Goal: Task Accomplishment & Management: Complete application form

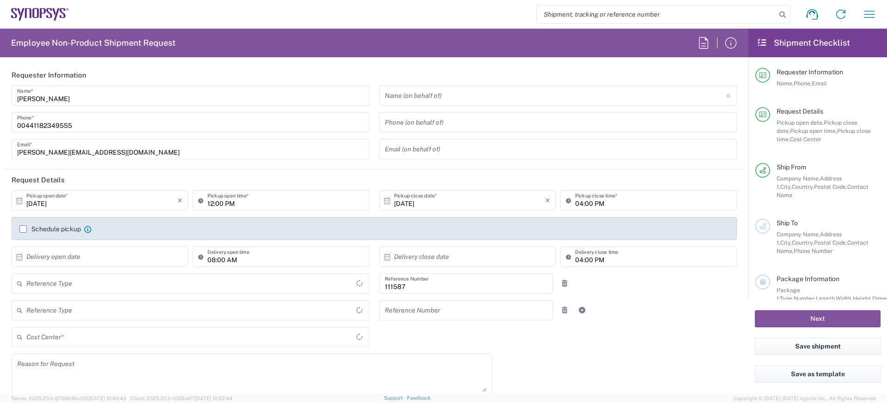
type input "Department"
type input "Delivered at Place"
type input "GB02, CIO, IT, ESS18 111587"
type input "[GEOGRAPHIC_DATA]"
type input "England"
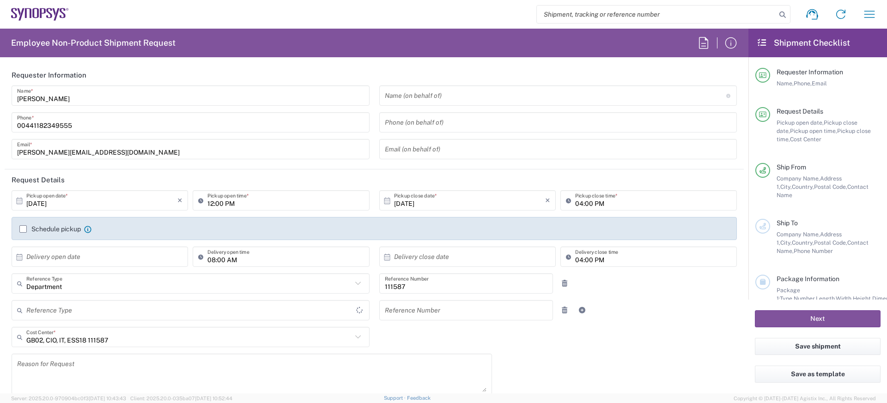
type input "United Kingdom"
click at [53, 229] on label "Schedule pickup" at bounding box center [49, 228] width 61 height 7
click at [23, 229] on input "Schedule pickup" at bounding box center [23, 229] width 0 height 0
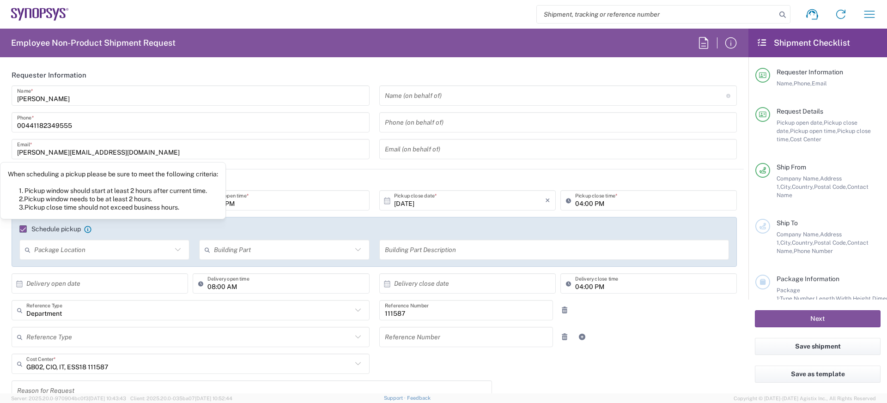
type input "Theale GB33"
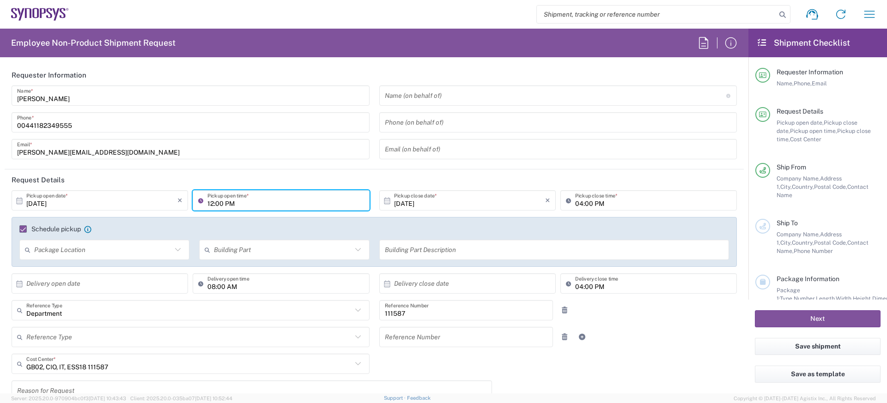
click at [215, 201] on input "12:00 PM" at bounding box center [285, 201] width 156 height 16
type input "02:00 PM"
click at [577, 200] on input "04:00 PM" at bounding box center [653, 201] width 156 height 16
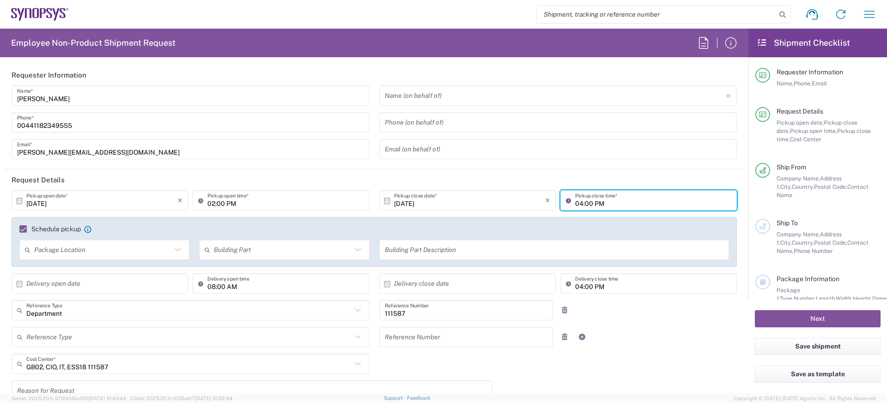
click at [577, 200] on input "04:00 PM" at bounding box center [653, 201] width 156 height 16
type input "05:00 PM"
click at [682, 337] on div "Reference Type Customer Ref Department Invoice Number Purchase Order RMA Refere…" at bounding box center [374, 340] width 735 height 27
click at [88, 200] on input "10/06/2025" at bounding box center [101, 201] width 151 height 16
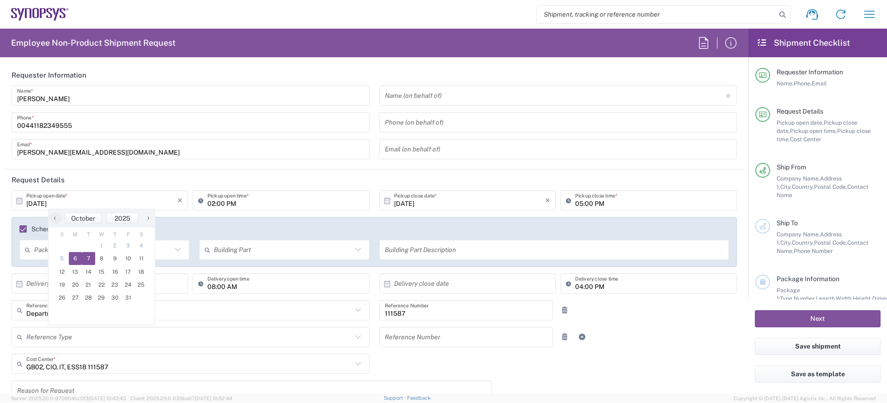
click at [90, 262] on span "7" at bounding box center [88, 258] width 13 height 13
type input "10/07/2025"
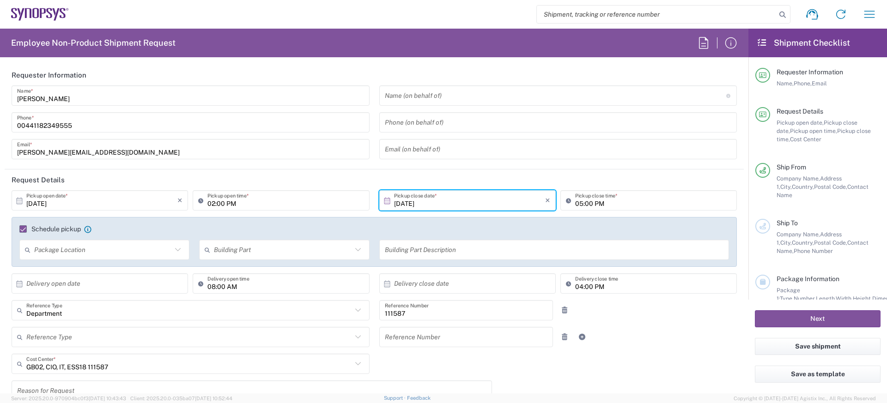
click at [359, 180] on header "Request Details" at bounding box center [374, 180] width 739 height 21
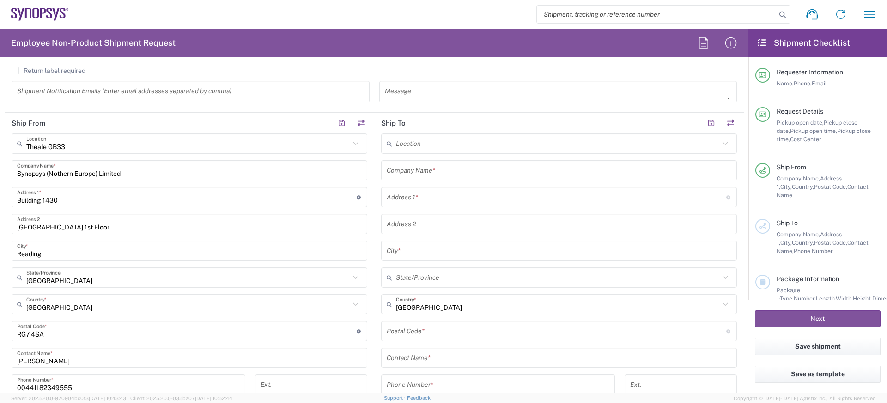
scroll to position [393, 0]
click at [416, 167] on input "text" at bounding box center [559, 168] width 345 height 16
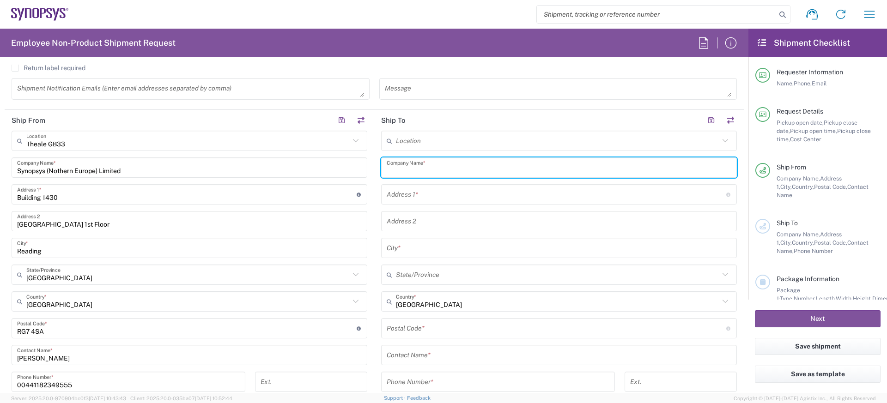
paste input "Ritwik Chauhan"
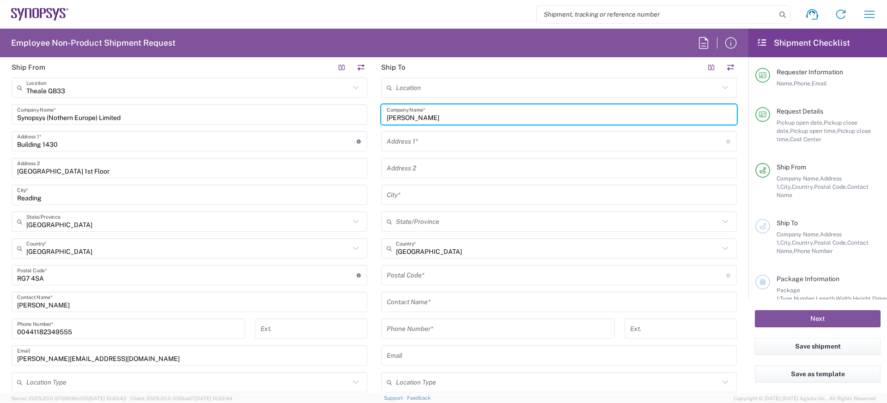
scroll to position [449, 0]
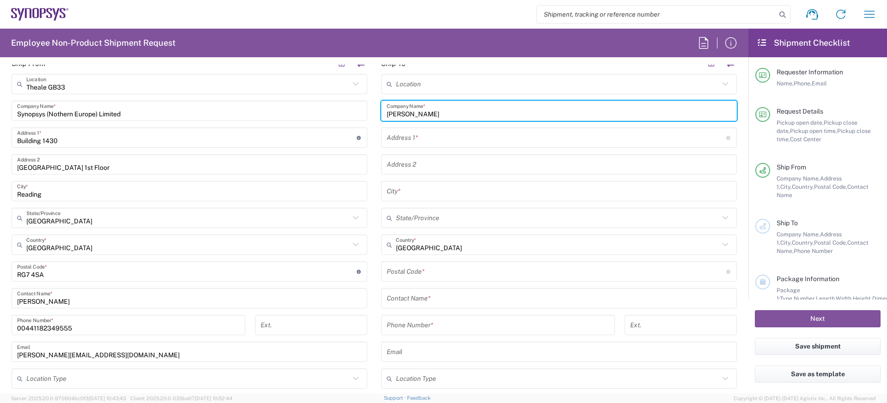
type input "Ritwik Chauhan"
click at [430, 297] on input "text" at bounding box center [559, 299] width 345 height 16
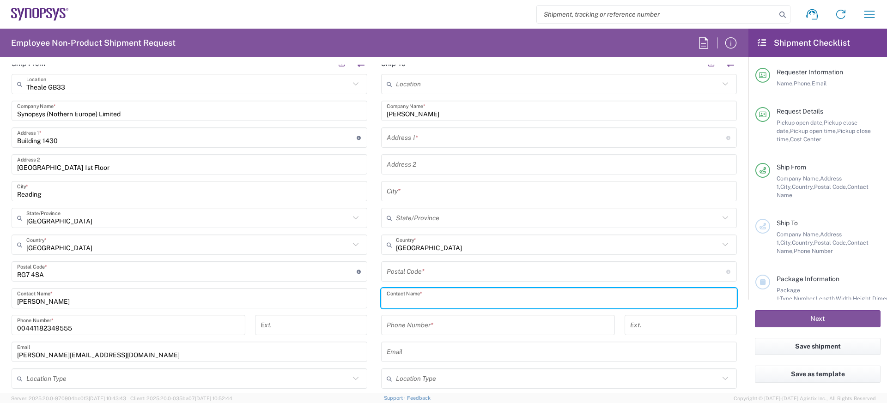
paste input "Ritwik Chauhan"
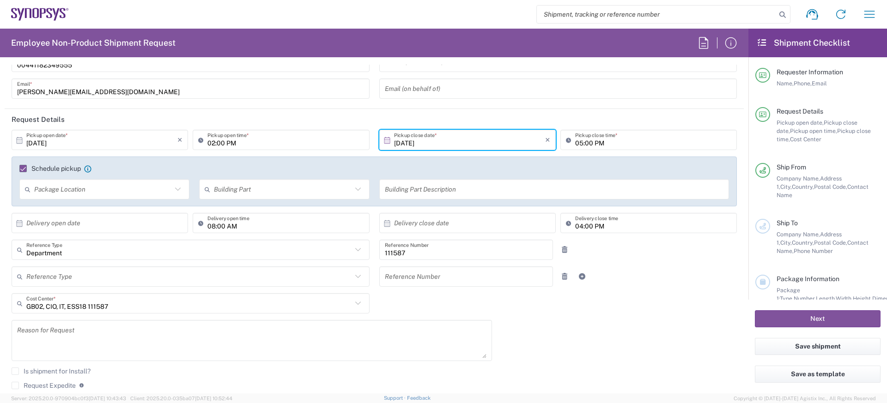
scroll to position [335, 0]
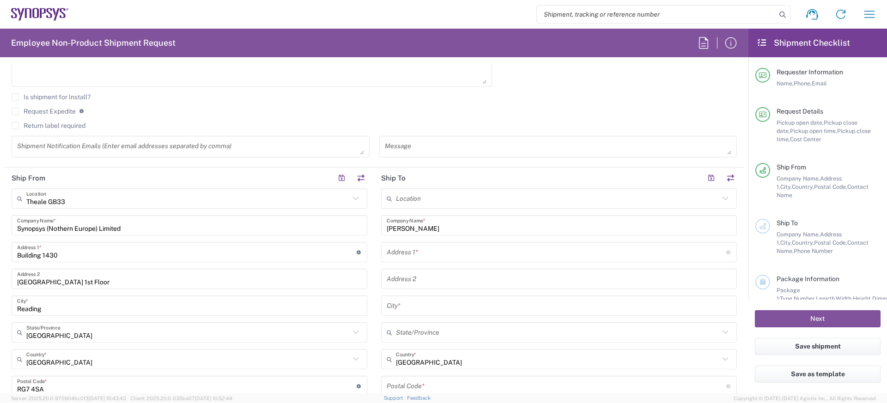
type input "Ritwik Chauhan"
click at [185, 222] on input "Synopsys (Nothern Europe) Limited" at bounding box center [189, 226] width 345 height 16
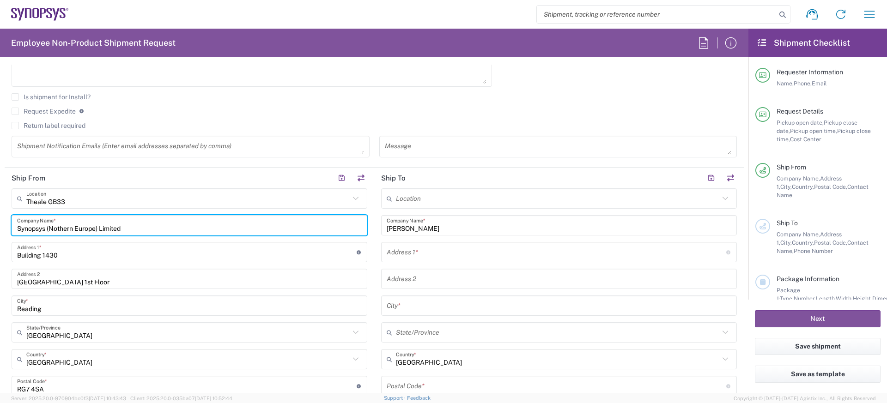
click at [185, 222] on input "Synopsys (Nothern Europe) Limited" at bounding box center [189, 226] width 345 height 16
paste input "Ritwik Chauhan"
type input "Ritwik Chauhan"
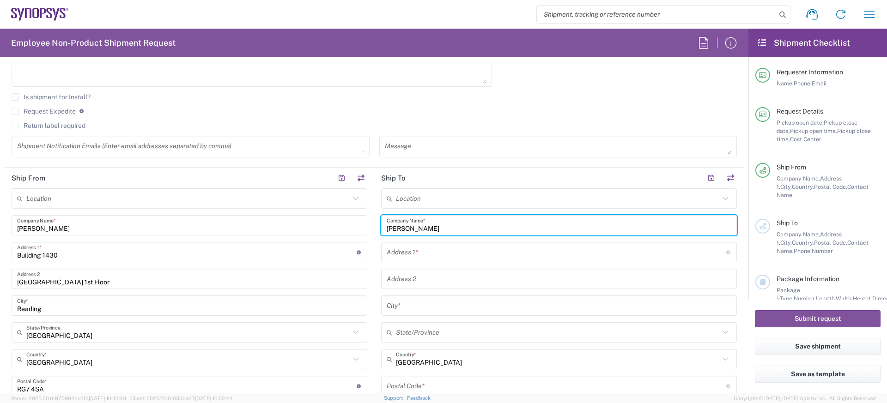
click at [435, 227] on input "Ritwik Chauhan" at bounding box center [559, 226] width 345 height 16
type input "Ritwik"
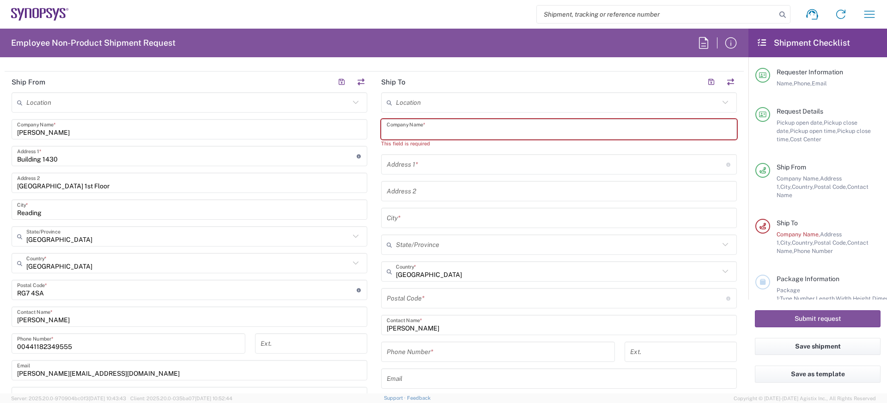
scroll to position [540, 0]
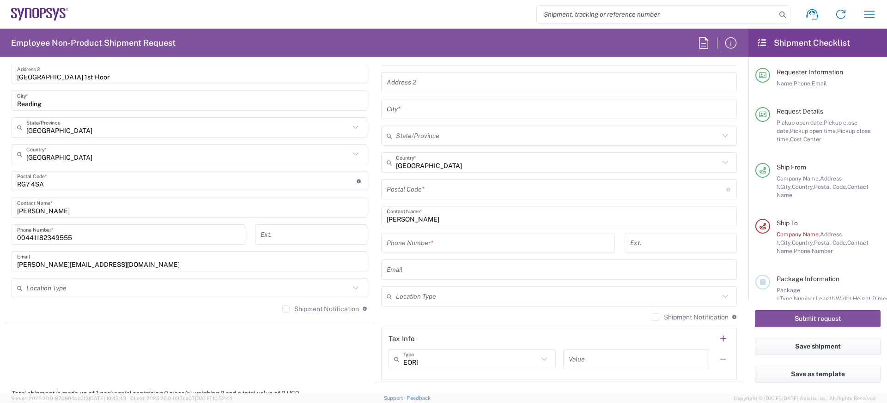
click at [424, 215] on input "Ritwik Chauhan" at bounding box center [559, 216] width 345 height 16
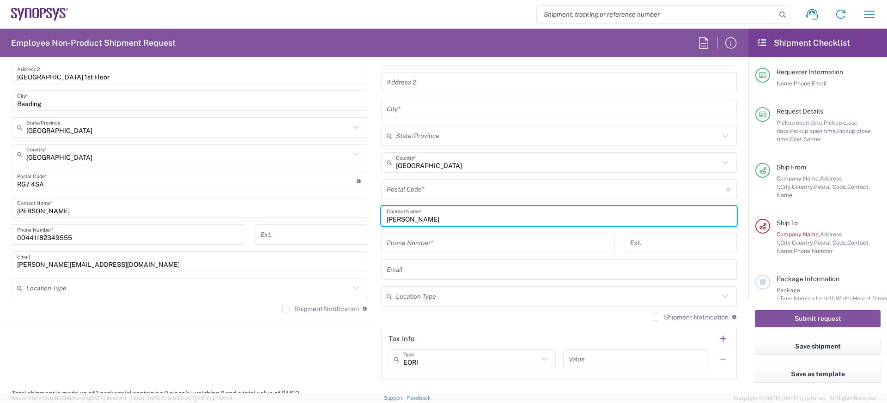
click at [424, 215] on input "Ritwik Chauhan" at bounding box center [559, 216] width 345 height 16
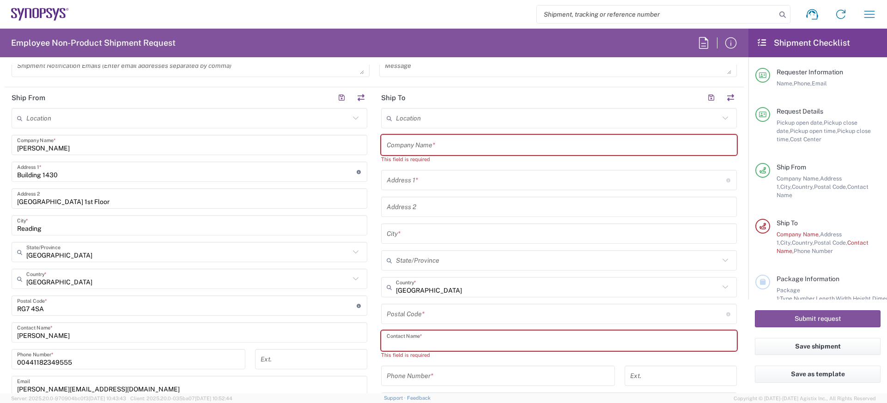
scroll to position [414, 0]
click at [71, 331] on input "Amaan Majid" at bounding box center [189, 334] width 345 height 16
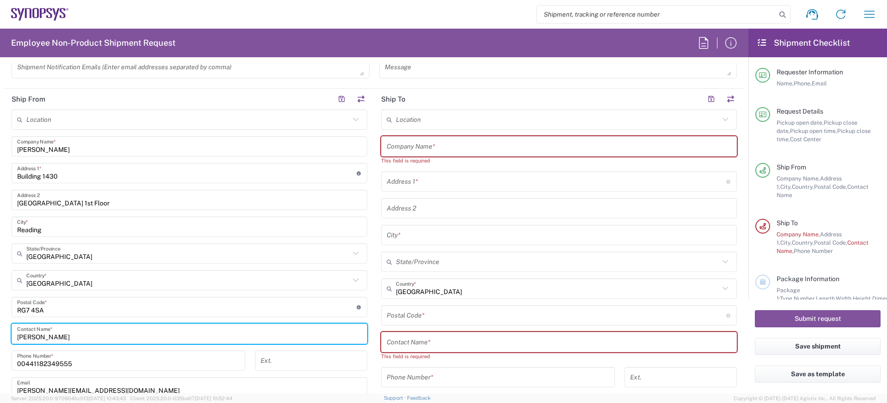
click at [71, 331] on input "Amaan Majid" at bounding box center [189, 334] width 345 height 16
paste input "Ritwik Chauhan"
type input "Ritwik Chauhan"
click at [63, 180] on input "Building 1430" at bounding box center [187, 173] width 340 height 16
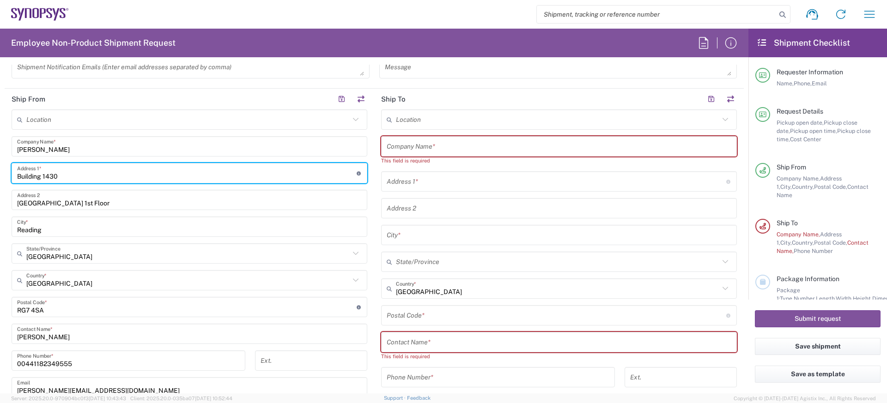
click at [63, 180] on input "Building 1430" at bounding box center [187, 173] width 340 height 16
paste input "18 Pychard Road"
type input "18 Pychard Road"
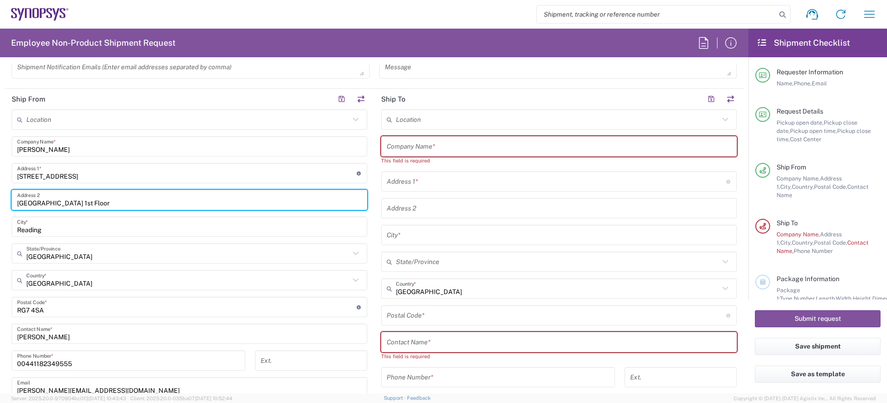
click at [76, 202] on input "Arlington Business Park 1st Floor" at bounding box center [189, 200] width 345 height 16
paste input "Trumpington"
type input "Trumpington"
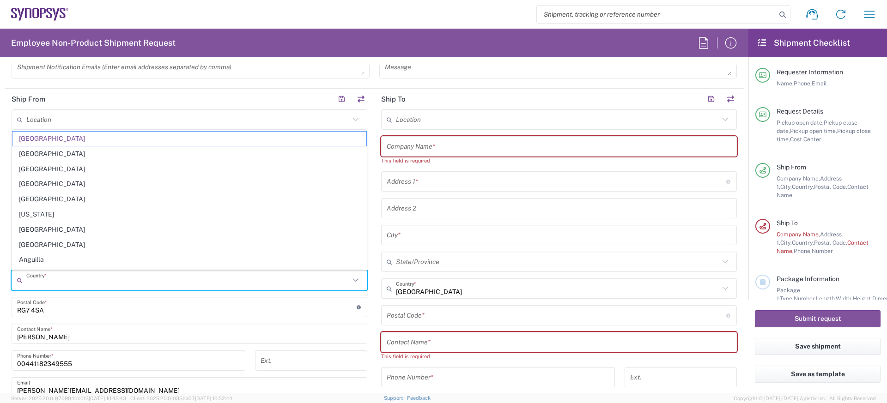
click at [72, 287] on input "text" at bounding box center [187, 281] width 323 height 16
click at [64, 287] on input "text" at bounding box center [187, 281] width 323 height 16
click at [5, 261] on form "Requester Information Amaan Majid Name * 00441182349555 Phone * amaan@synopsys.…" at bounding box center [374, 229] width 748 height 329
type input "United Kingdom"
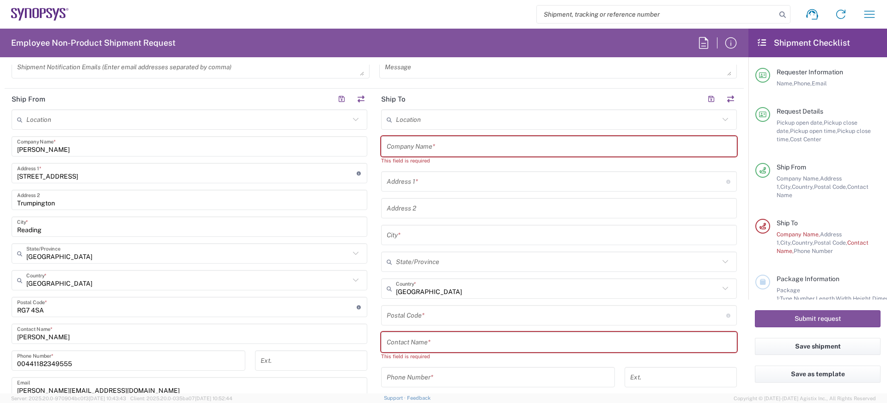
click at [49, 220] on input "Reading" at bounding box center [189, 227] width 345 height 16
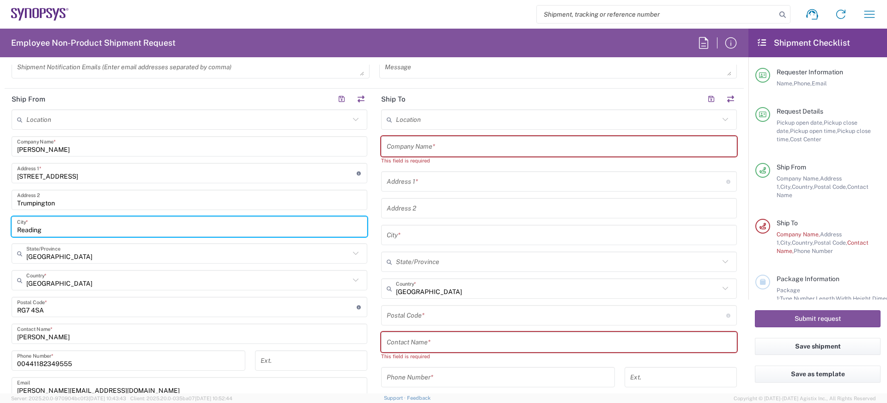
click at [49, 220] on input "Reading" at bounding box center [189, 227] width 345 height 16
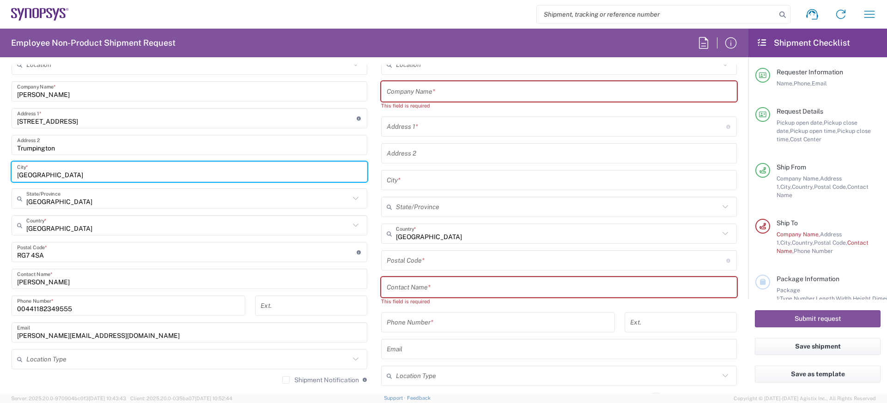
scroll to position [474, 0]
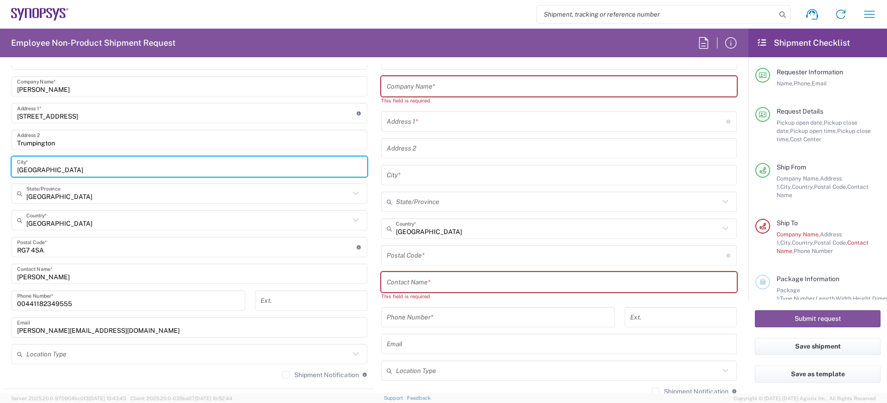
type input "Cambridge"
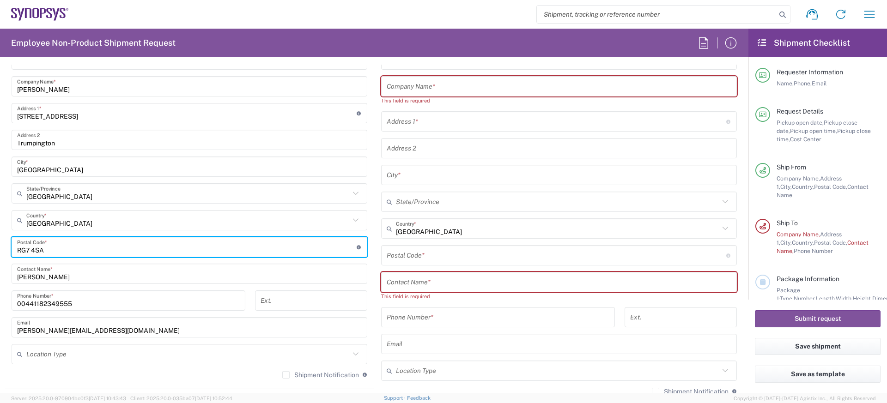
click at [84, 250] on input "undefined" at bounding box center [187, 247] width 340 height 16
paste input "CB2 9EP"
type input "CB2 9EP"
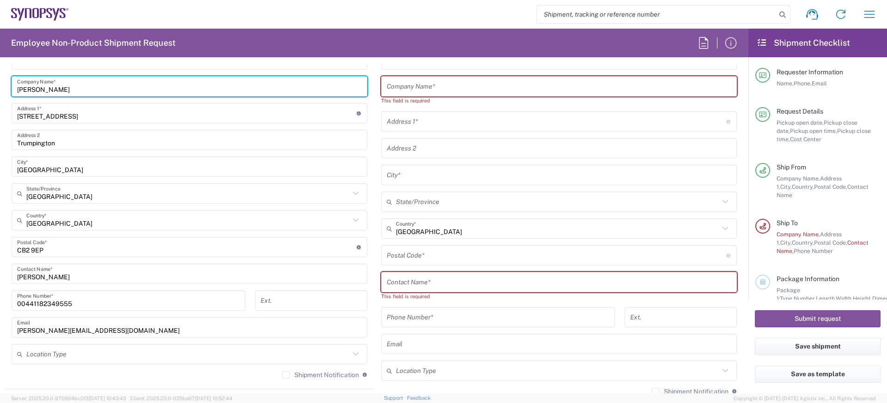
drag, startPoint x: 65, startPoint y: 91, endPoint x: 8, endPoint y: 94, distance: 56.9
click at [0, 90] on form "Requester Information Amaan Majid Name * 00441182349555 Phone * amaan@synopsys.…" at bounding box center [374, 229] width 748 height 329
click at [75, 270] on input "Ritwik Chauhan" at bounding box center [189, 274] width 345 height 16
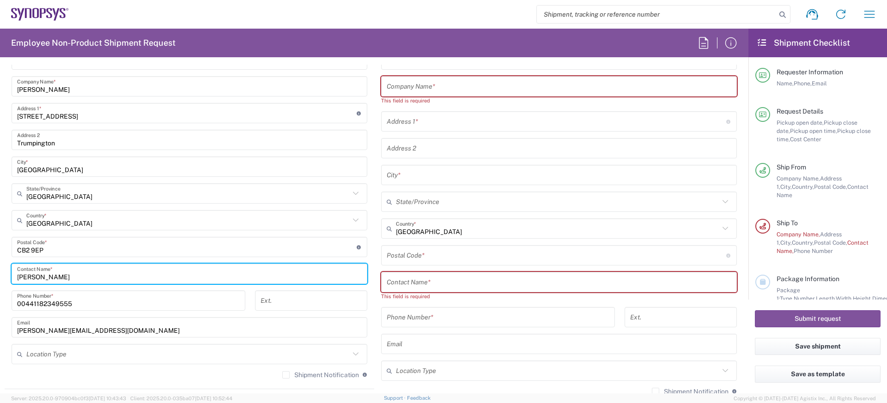
click at [75, 270] on input "Ritwik Chauhan" at bounding box center [189, 274] width 345 height 16
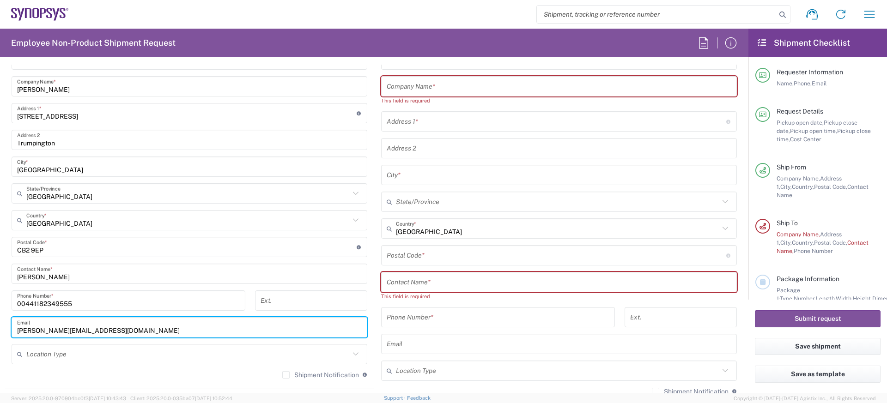
click at [30, 322] on input "amaan@synopsys.com" at bounding box center [189, 328] width 345 height 16
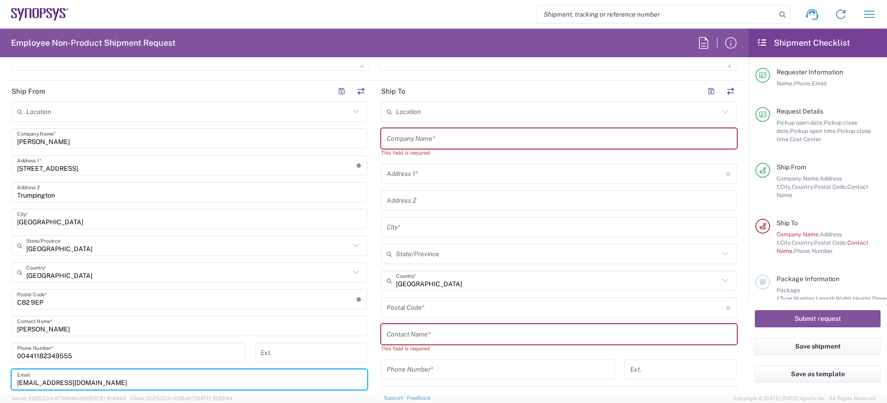
scroll to position [413, 0]
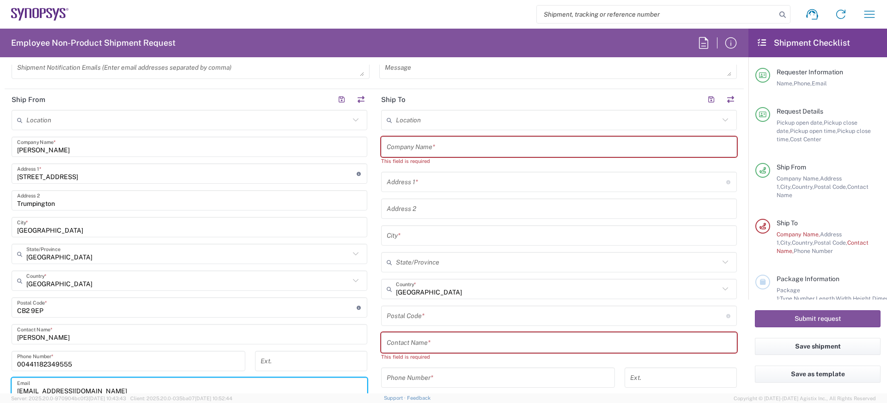
type input "ritwikc@synopsys.com"
click at [434, 116] on input "text" at bounding box center [557, 120] width 323 height 16
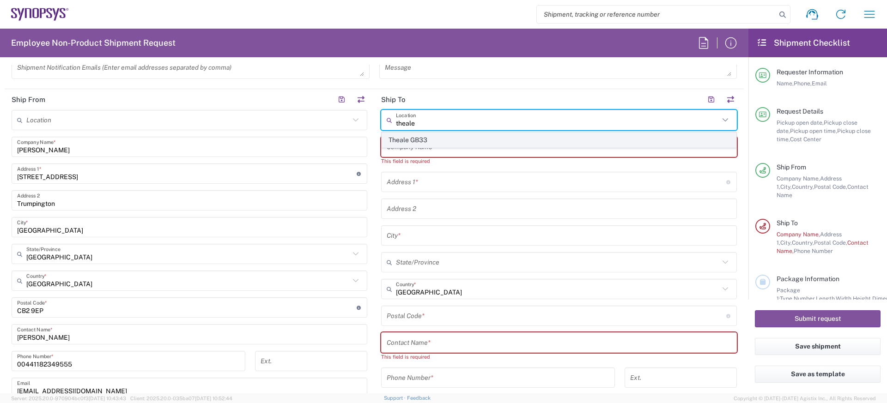
click at [440, 137] on span "Theale GB33" at bounding box center [559, 140] width 354 height 14
type input "Theale GB33"
type input "Synopsys (Nothern Europe) Limited"
type input "Building 1430"
type input "Arlington Business Park 1st Floor"
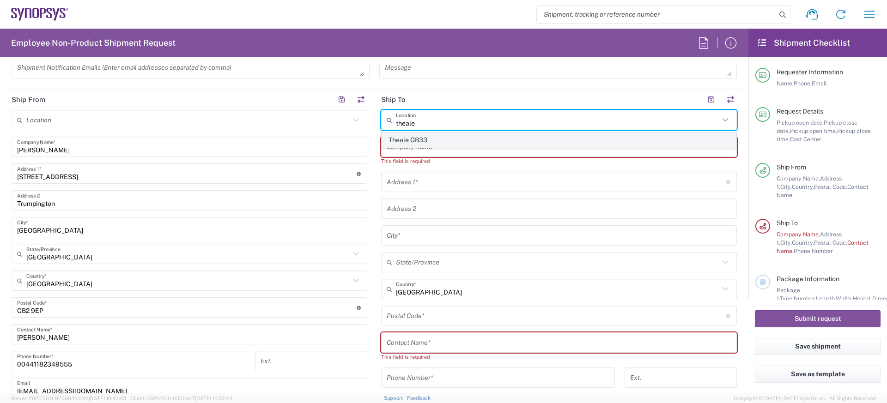
type input "Reading"
type input "England"
type input "RG7 4SA"
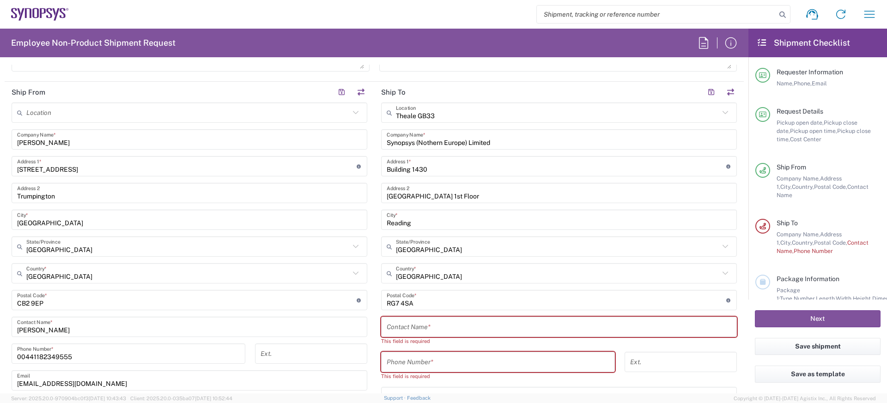
scroll to position [430, 0]
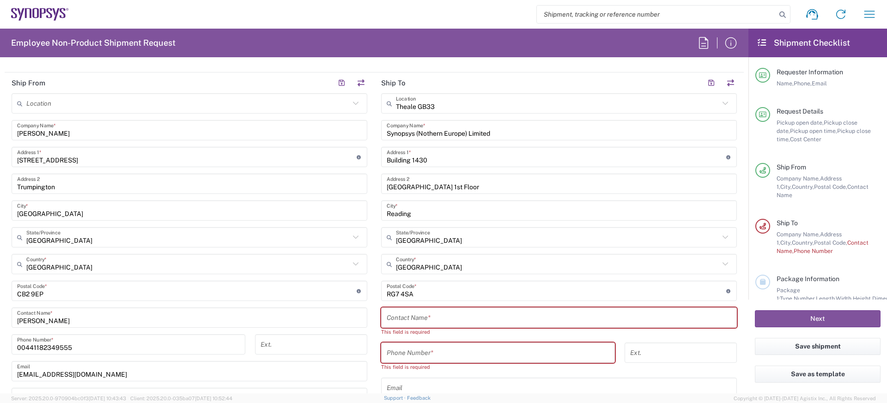
click at [420, 316] on input "text" at bounding box center [559, 318] width 345 height 16
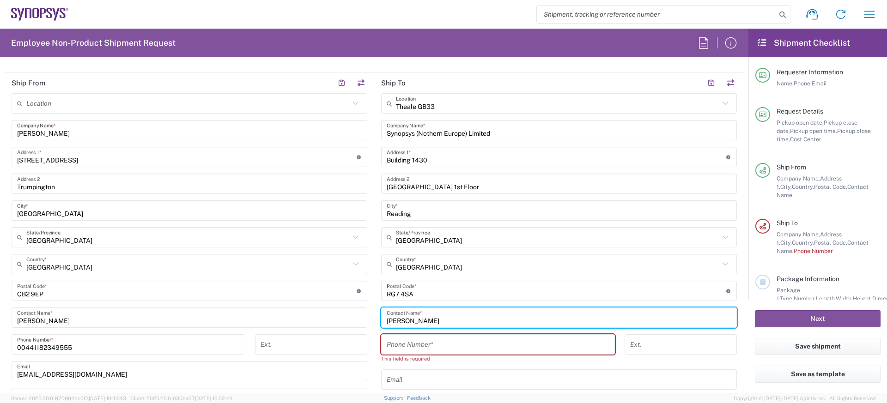
type input "Amaan Majid"
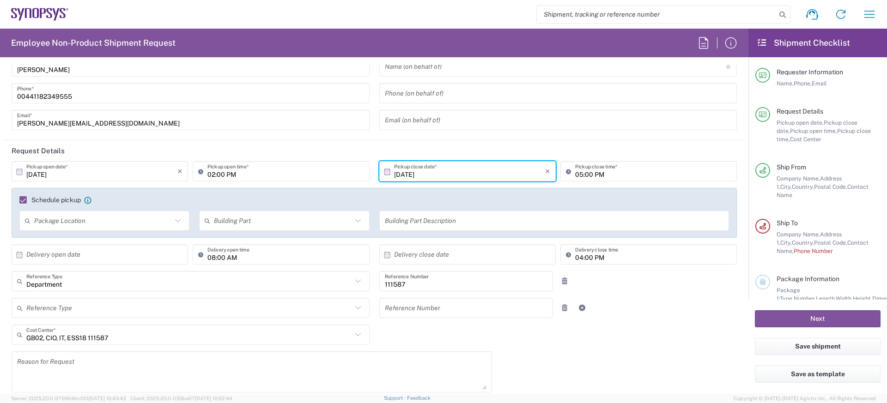
scroll to position [0, 0]
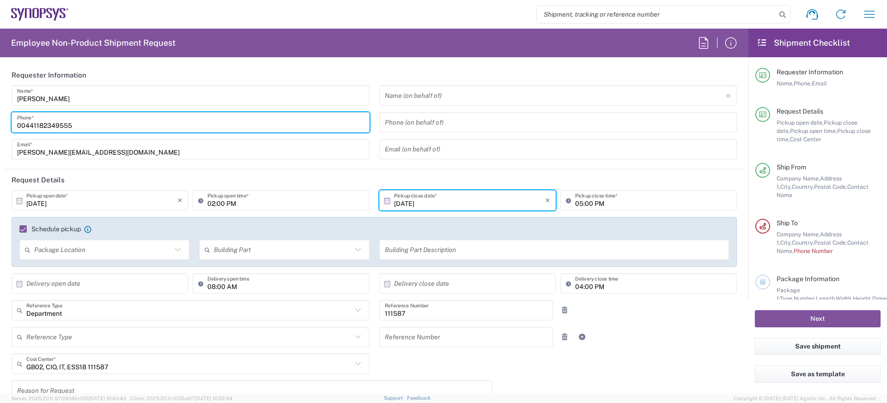
drag, startPoint x: 120, startPoint y: 121, endPoint x: 129, endPoint y: 137, distance: 17.8
click at [0, 121] on html "Shipment request Shipment tracking Employee non-product shipment request My shi…" at bounding box center [443, 201] width 887 height 403
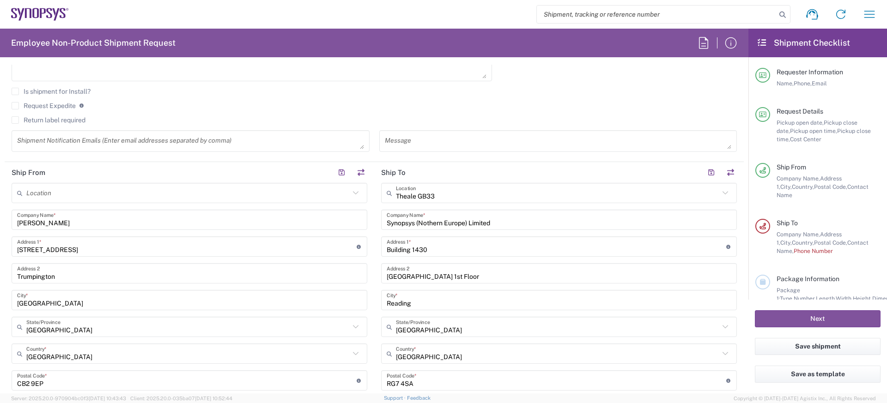
scroll to position [426, 0]
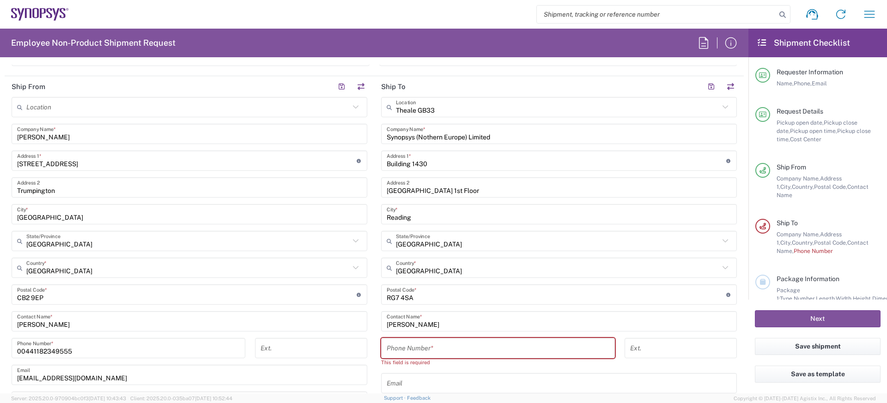
click at [416, 346] on input "tel" at bounding box center [498, 348] width 223 height 16
paste input "00441182349555"
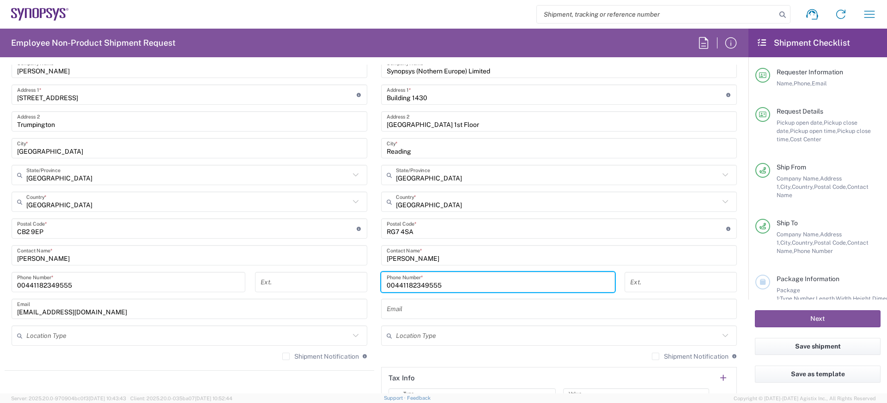
scroll to position [623, 0]
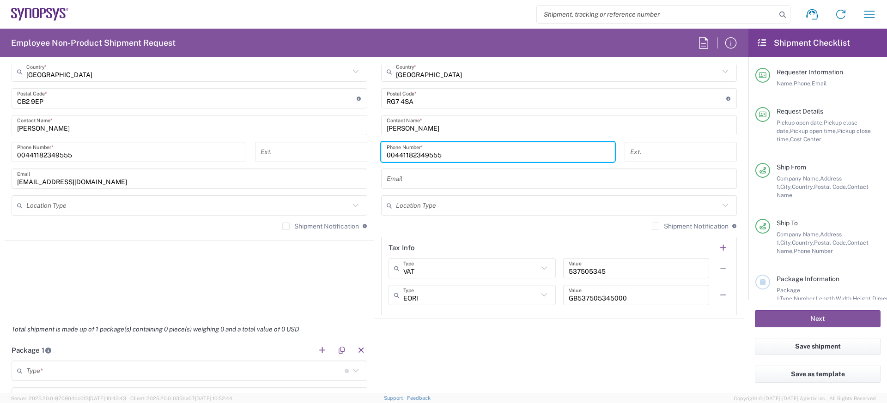
type input "00441182349555"
click at [424, 185] on input "text" at bounding box center [559, 179] width 345 height 16
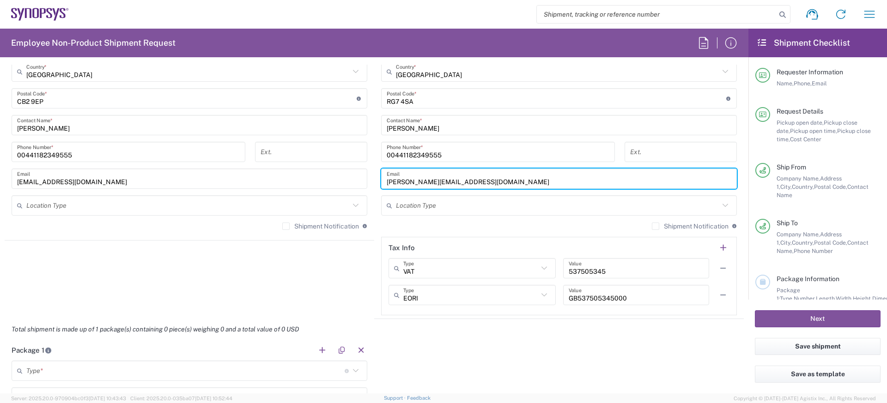
type input "amaan@synopsys.com"
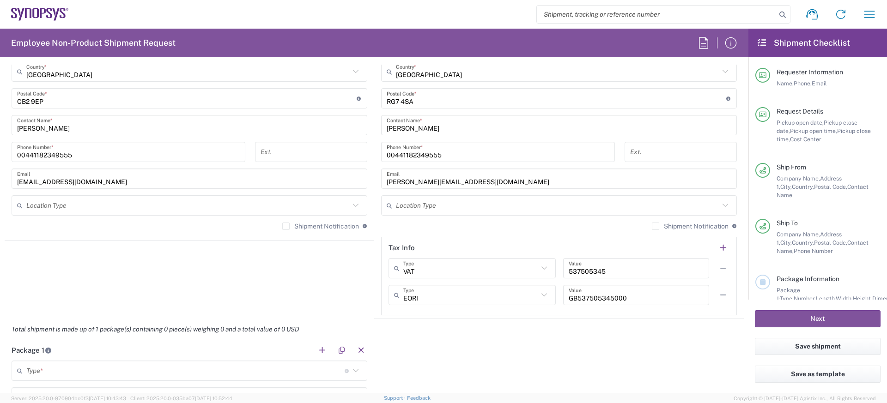
click at [391, 226] on div "Shipment Notification If checked, a shipment notification email will be sent to…" at bounding box center [559, 229] width 356 height 15
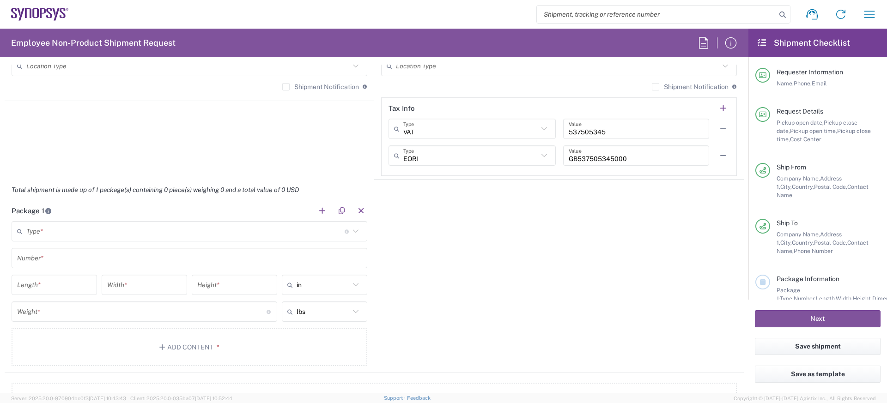
scroll to position [763, 0]
click at [129, 223] on input "text" at bounding box center [185, 231] width 318 height 16
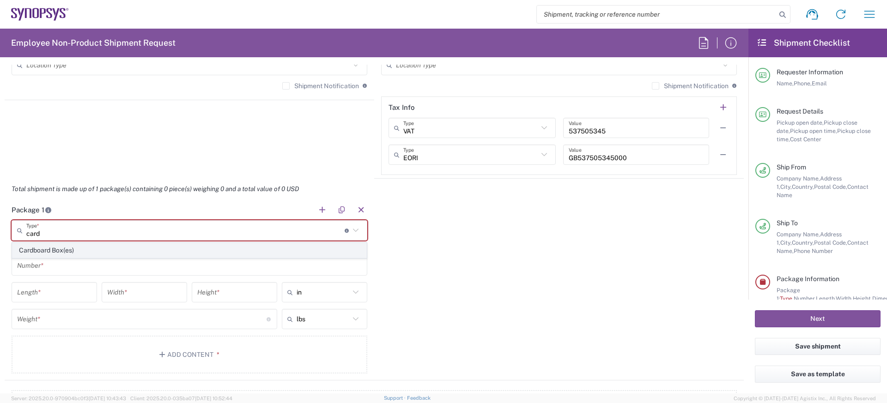
click at [89, 249] on span "Cardboard Box(es)" at bounding box center [189, 250] width 354 height 14
type input "Cardboard Box(es)"
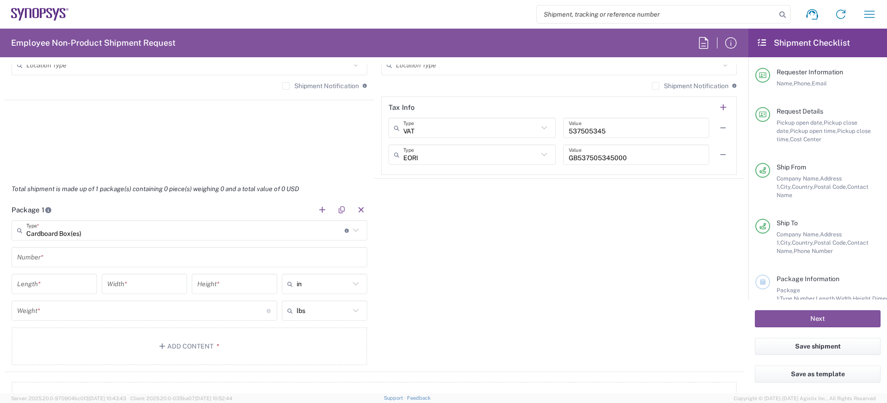
click at [74, 256] on input "text" at bounding box center [189, 257] width 345 height 16
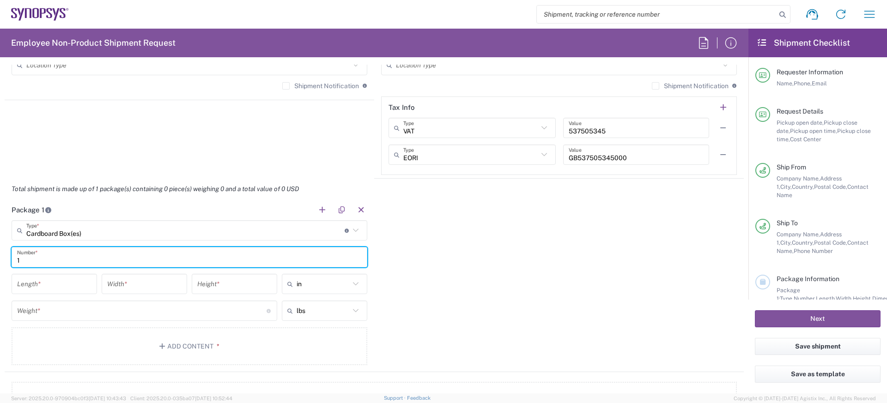
type input "1"
click at [69, 283] on input "number" at bounding box center [54, 284] width 74 height 16
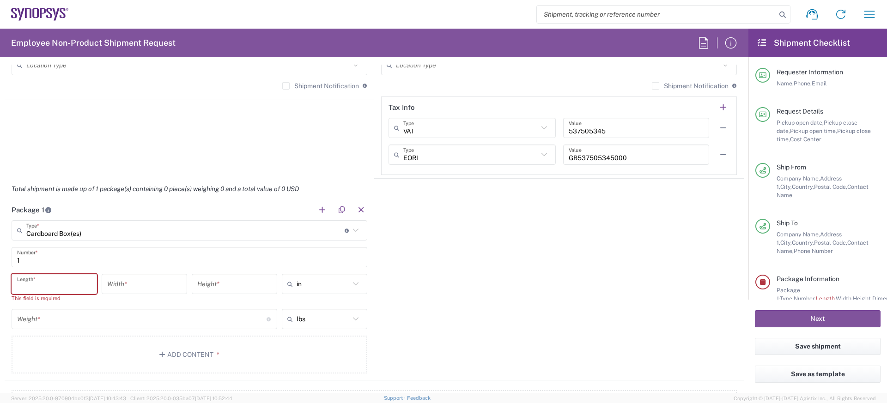
click at [293, 277] on icon at bounding box center [291, 284] width 9 height 15
click at [298, 319] on span "cm" at bounding box center [325, 319] width 84 height 14
type input "cm"
click at [82, 285] on input "number" at bounding box center [54, 284] width 74 height 16
type input "29"
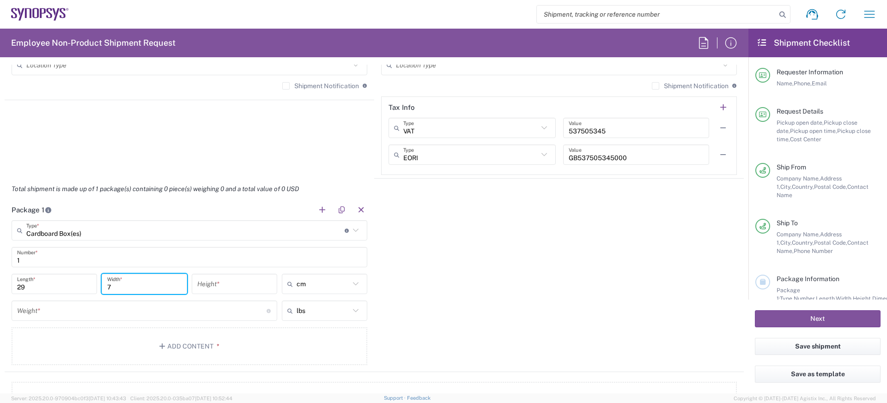
type input "7"
type input "41"
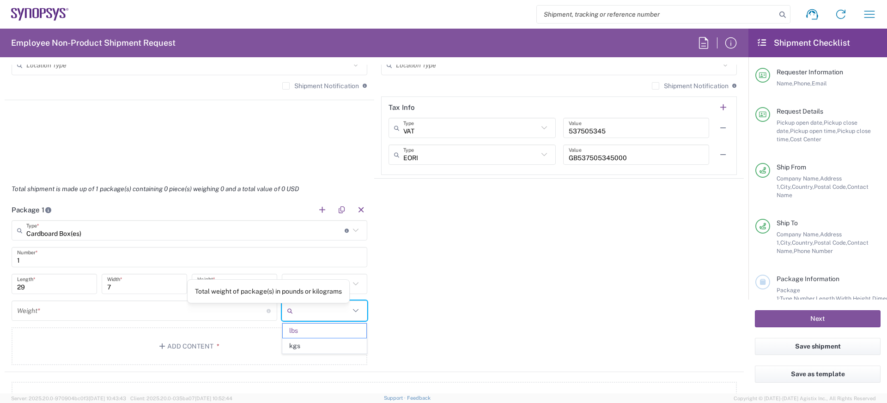
click at [297, 312] on input "text" at bounding box center [323, 310] width 53 height 15
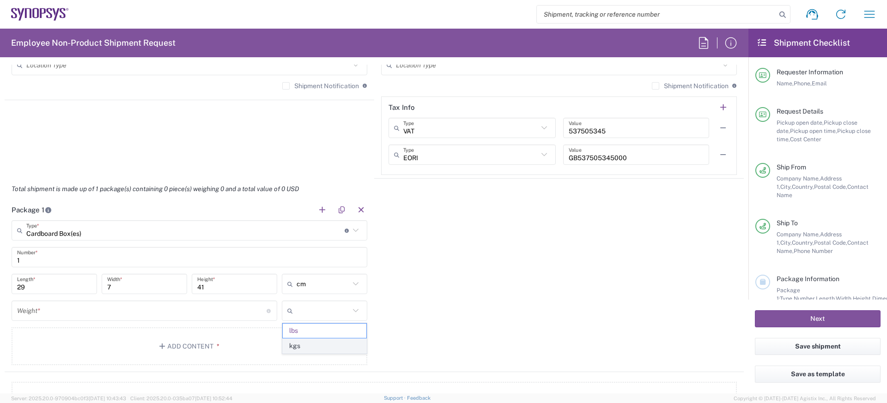
click at [296, 340] on span "kgs" at bounding box center [325, 346] width 84 height 14
type input "kgs"
click at [231, 319] on div "Weight * Total weight of package(s) in pounds or kilograms" at bounding box center [145, 311] width 266 height 20
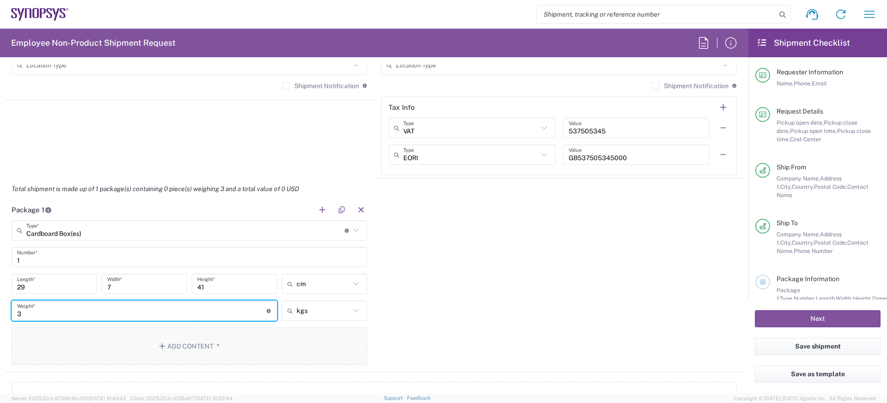
type input "3"
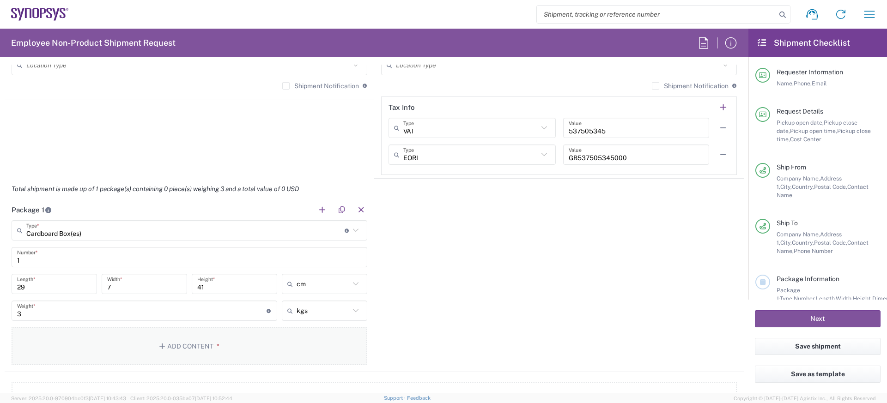
click at [203, 358] on button "Add Content *" at bounding box center [190, 347] width 356 height 38
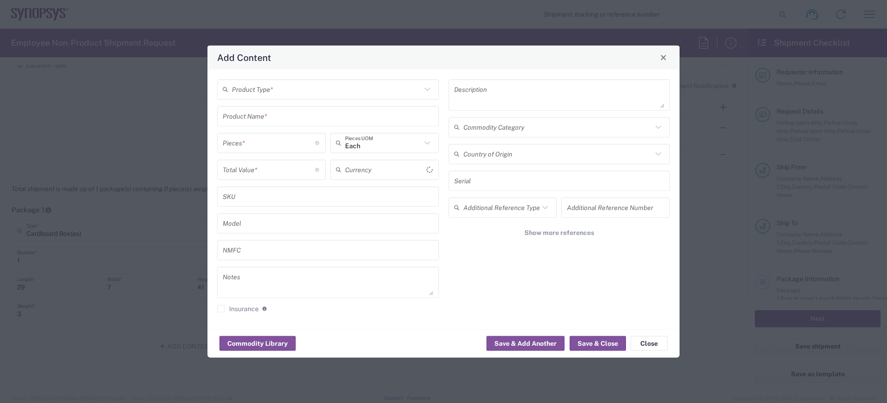
type input "US Dollar"
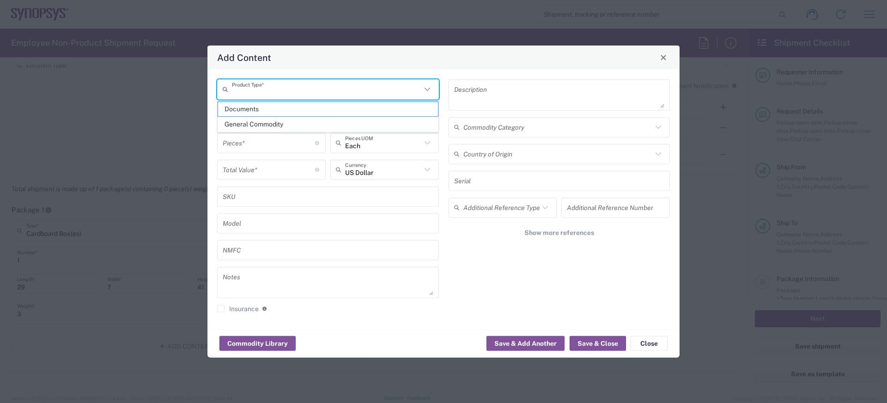
click at [268, 87] on input "text" at bounding box center [326, 89] width 189 height 16
click at [251, 128] on span "General Commodity" at bounding box center [328, 124] width 220 height 14
type input "General Commodity"
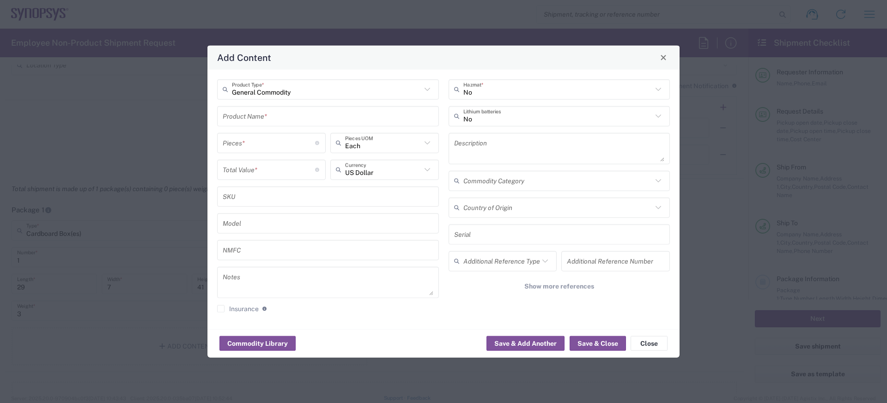
click at [255, 115] on input "text" at bounding box center [328, 116] width 211 height 16
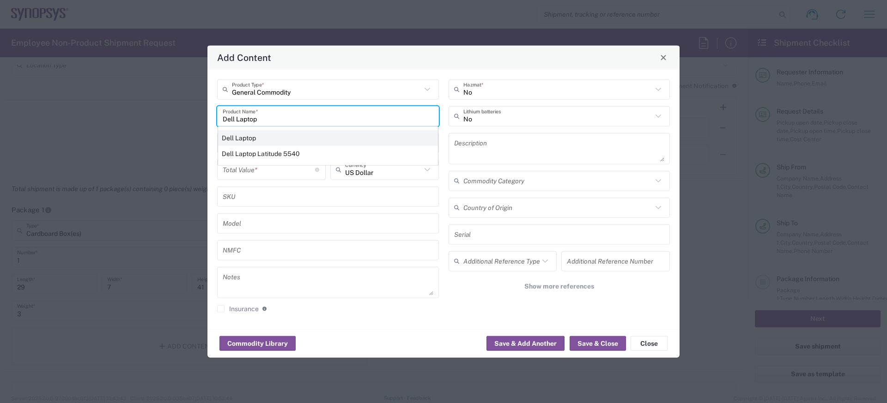
type input "Dell Laptop"
click at [250, 136] on div "Dell Laptop" at bounding box center [328, 138] width 220 height 16
type textarea "Dell Laptop"
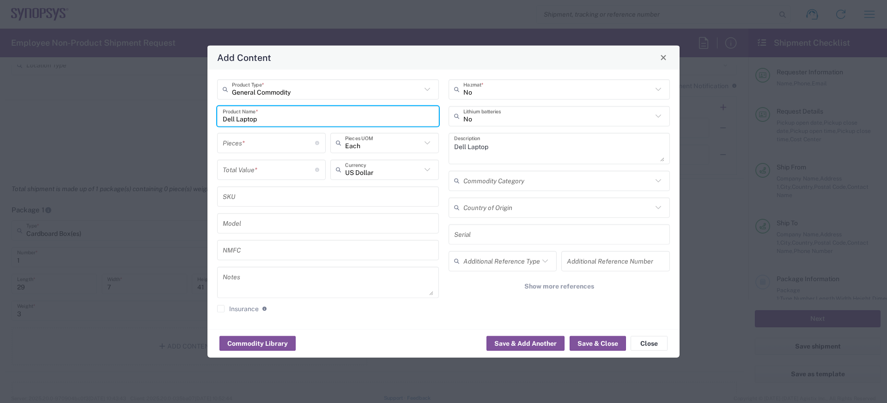
click at [280, 156] on div "Pieces * Number of pieces inside all the packages" at bounding box center [271, 146] width 113 height 27
click at [282, 151] on div "Pieces * Number of pieces inside all the packages" at bounding box center [271, 143] width 109 height 20
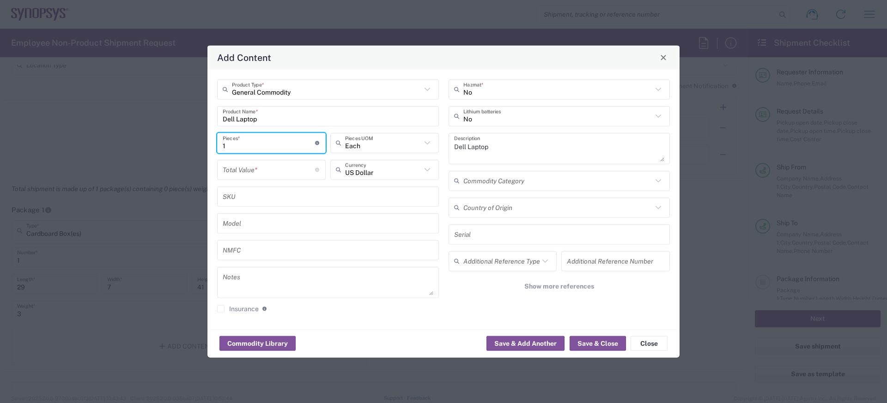
type input "1"
click at [366, 168] on input "text" at bounding box center [383, 170] width 76 height 16
click at [367, 182] on span "Great British Pound" at bounding box center [384, 189] width 107 height 14
type input "Great British Pound"
click at [276, 175] on input "number" at bounding box center [269, 170] width 92 height 16
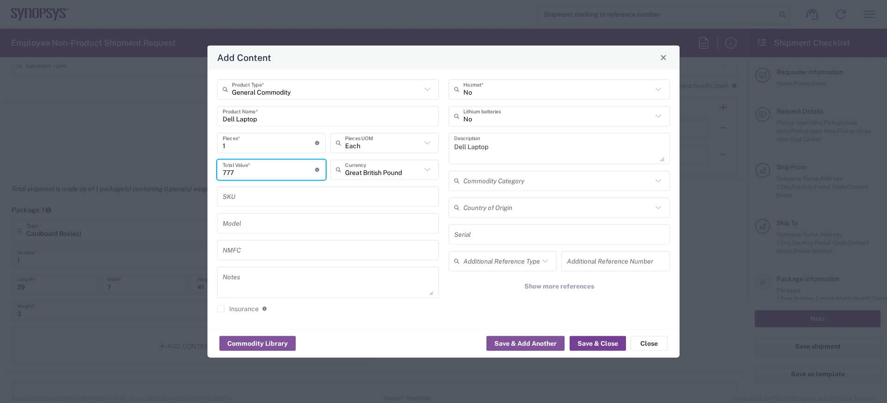
type input "777"
click at [604, 346] on button "Save & Close" at bounding box center [598, 343] width 56 height 15
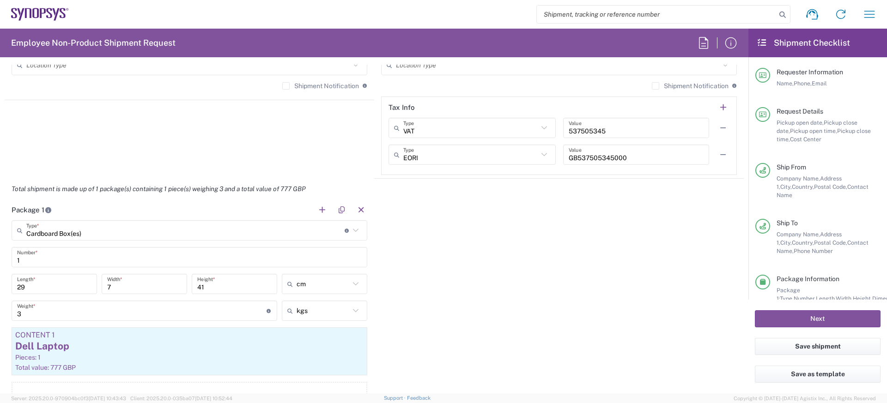
click at [57, 309] on input "3" at bounding box center [141, 311] width 249 height 16
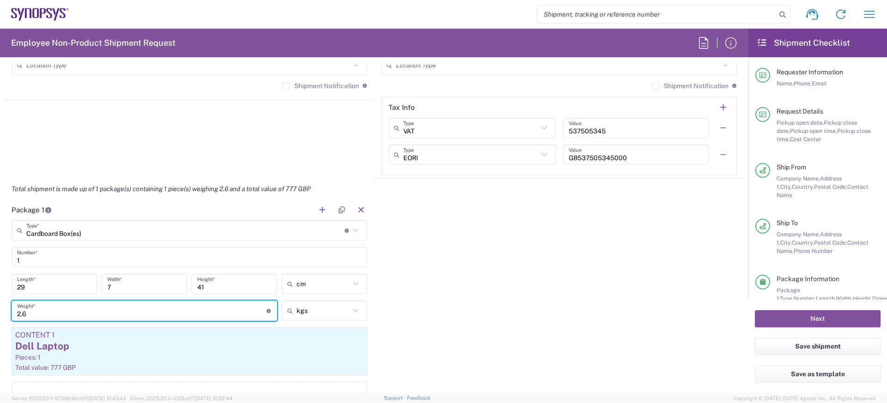
type input "2.6"
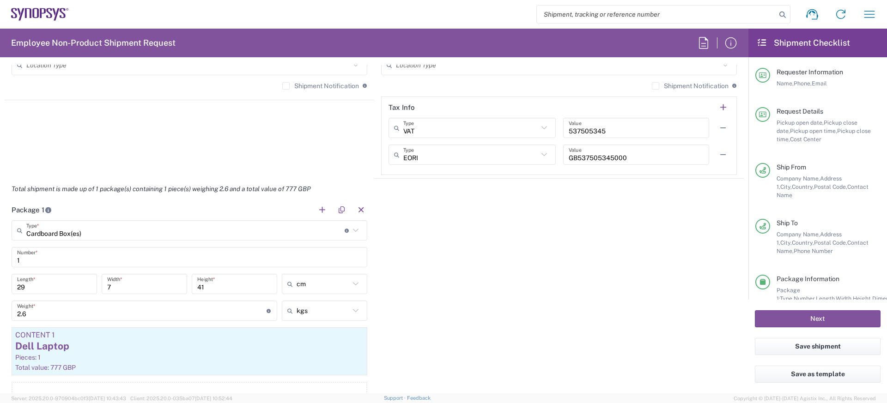
click at [390, 311] on div "Package 1 Cardboard Box(es) Type * Material used to package goods Cardboard Box…" at bounding box center [374, 313] width 739 height 227
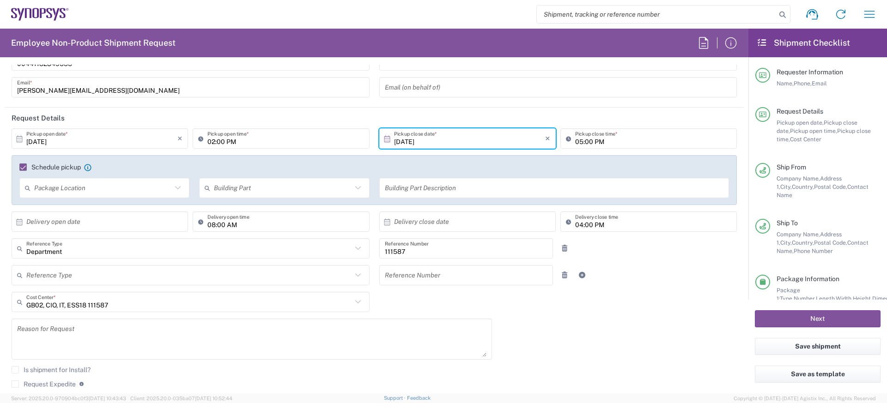
scroll to position [50, 0]
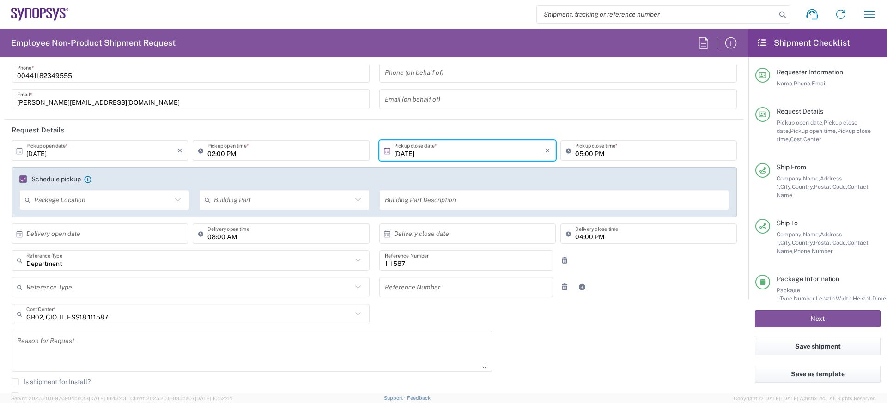
click at [384, 168] on div "Schedule pickup When scheduling a pickup please be sure to meet the following c…" at bounding box center [374, 192] width 725 height 50
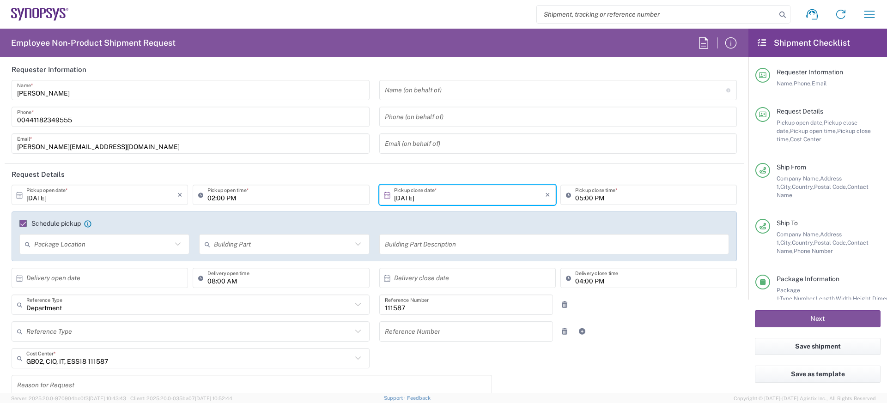
scroll to position [0, 0]
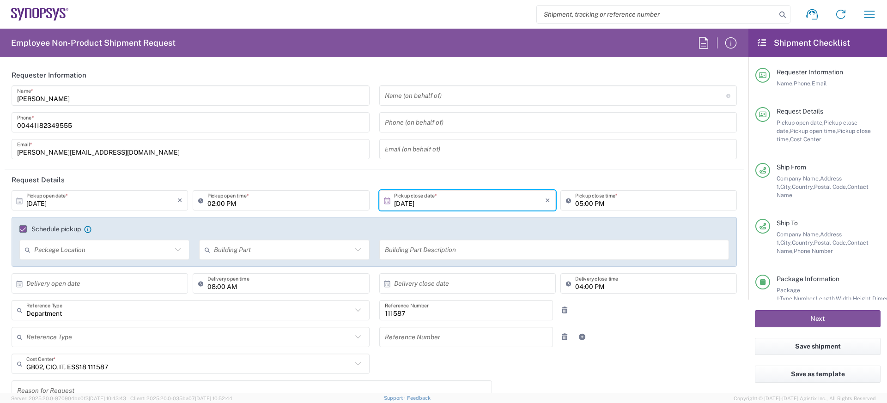
click at [379, 174] on header "Request Details" at bounding box center [374, 180] width 739 height 21
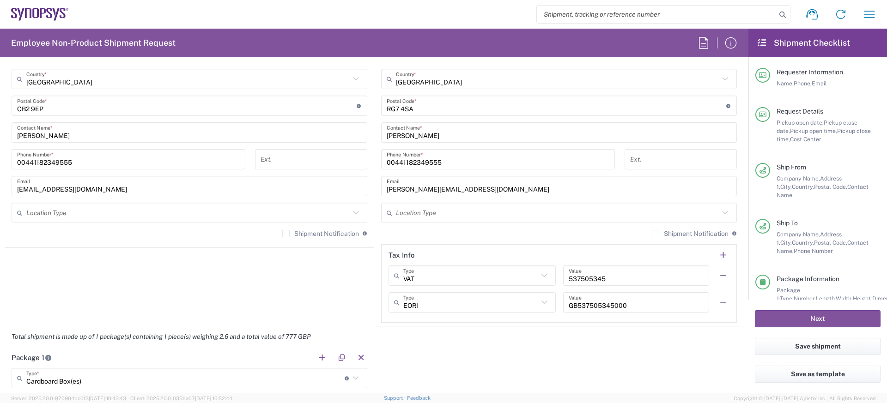
scroll to position [898, 0]
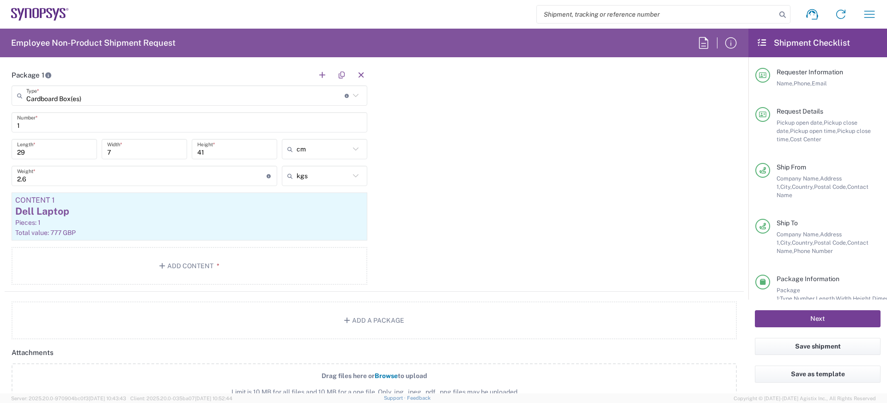
click at [778, 313] on button "Next" at bounding box center [818, 318] width 126 height 17
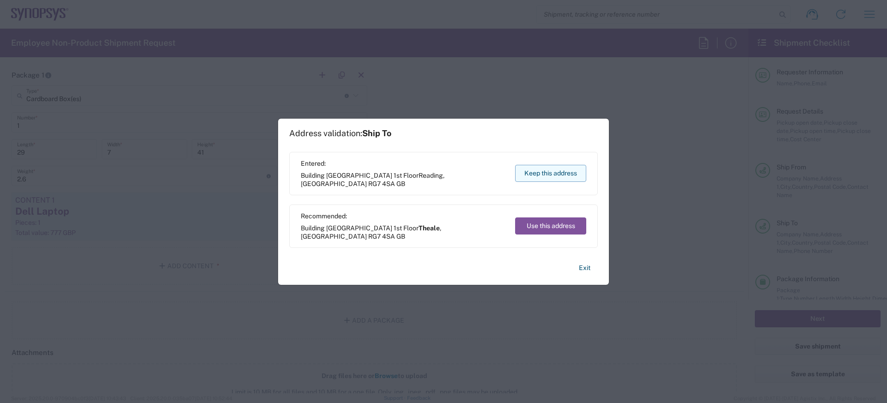
click at [583, 171] on button "Keep this address" at bounding box center [550, 173] width 71 height 17
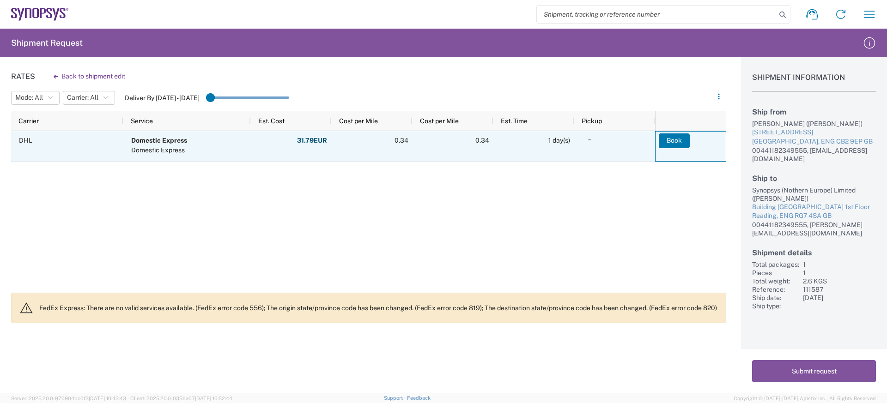
click at [673, 141] on button "Book" at bounding box center [674, 140] width 31 height 15
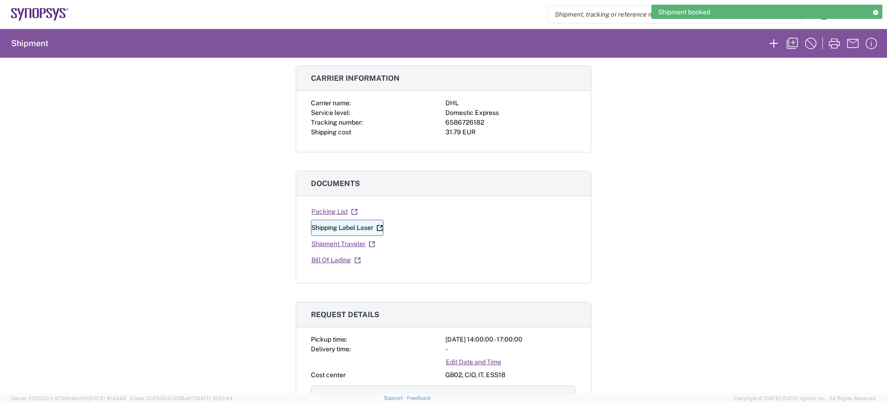
scroll to position [60, 0]
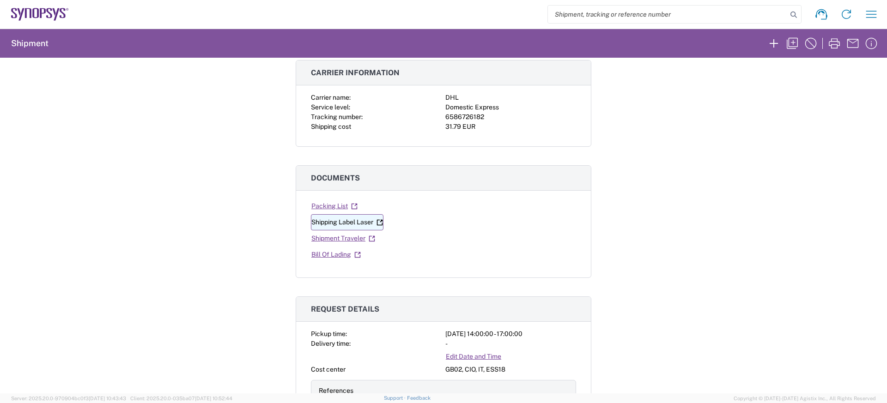
click at [348, 223] on link "Shipping Label Laser" at bounding box center [347, 222] width 73 height 16
